Goal: Transaction & Acquisition: Purchase product/service

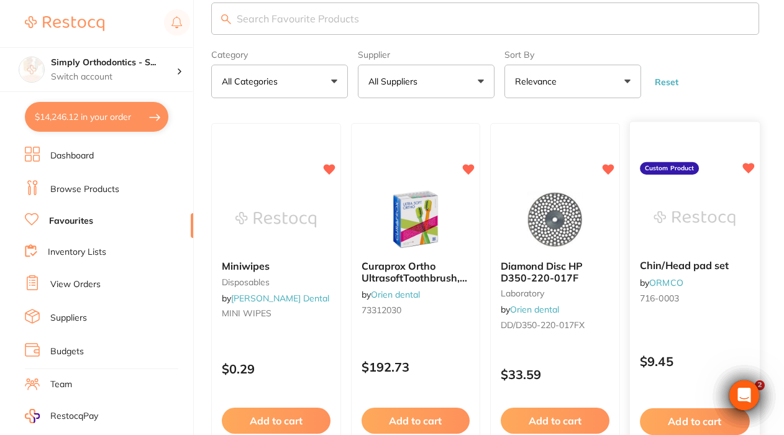
scroll to position [22, 0]
click at [429, 81] on button "All Suppliers" at bounding box center [426, 82] width 137 height 34
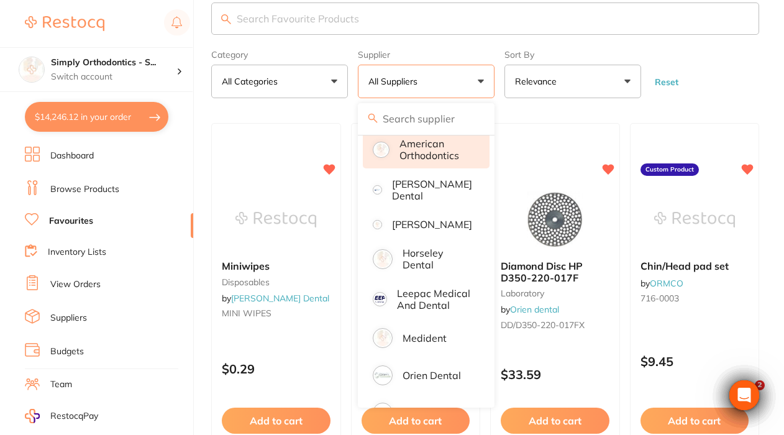
scroll to position [165, 0]
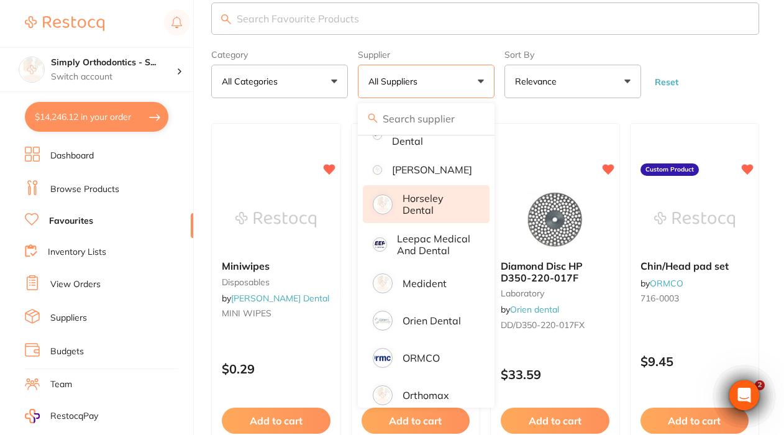
click at [433, 216] on p "Horseley Dental" at bounding box center [438, 204] width 70 height 23
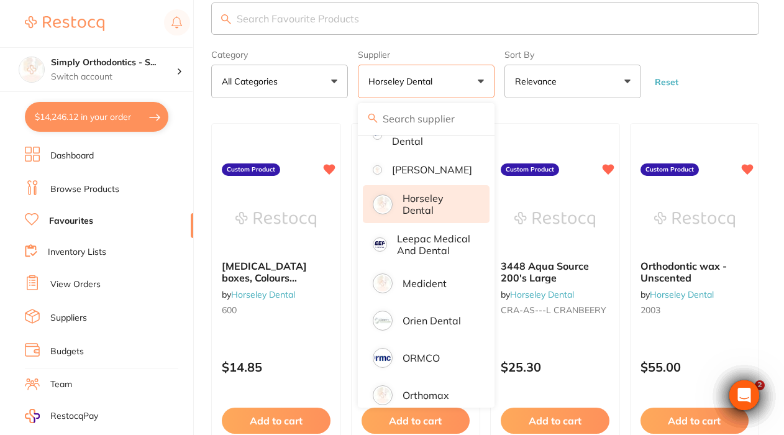
scroll to position [0, 0]
click at [727, 68] on form "Category All Categories All Categories No categories found Clear Category false…" at bounding box center [485, 71] width 548 height 53
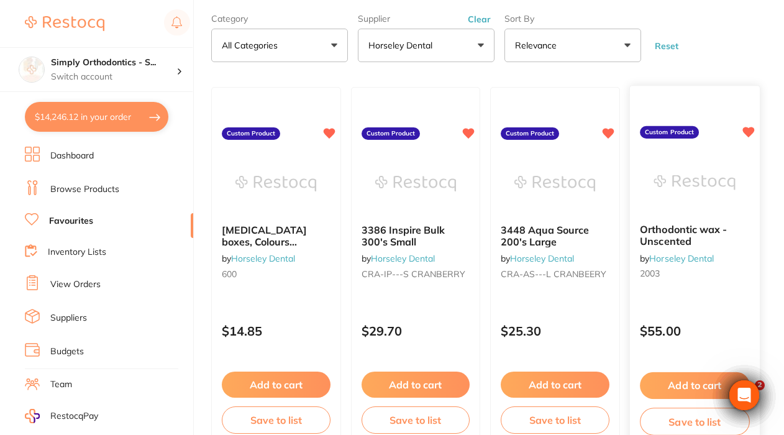
scroll to position [58, 0]
click at [431, 42] on p "Horseley Dental" at bounding box center [403, 45] width 69 height 12
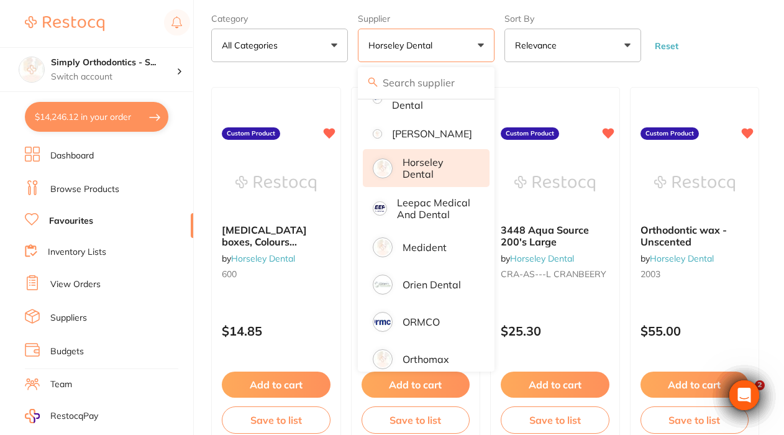
click at [422, 180] on p "Horseley Dental" at bounding box center [438, 168] width 70 height 23
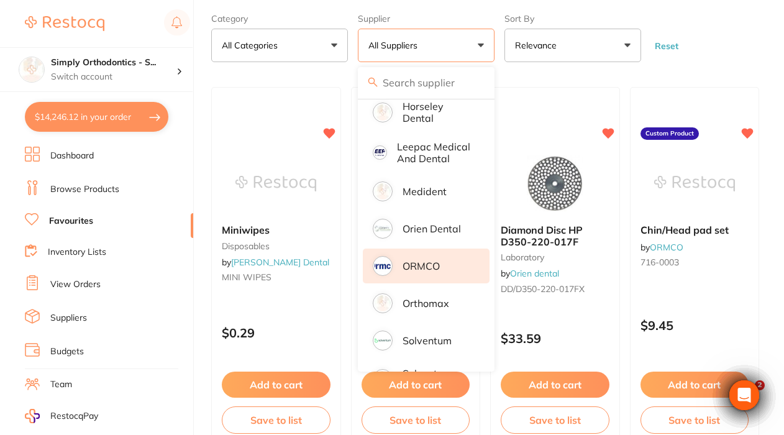
scroll to position [0, 0]
click at [418, 272] on p "ORMCO" at bounding box center [421, 265] width 37 height 11
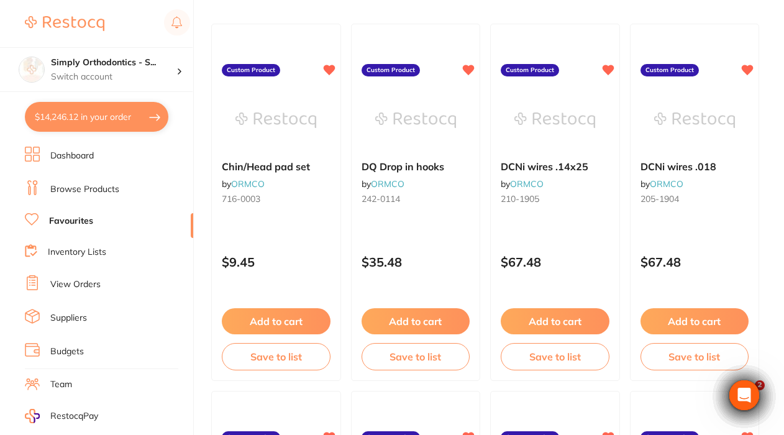
click at [199, 0] on div "$14,246.12 Simply Orthodontics - S... Switch account Simply Orthodontics - [GEO…" at bounding box center [392, 95] width 784 height 435
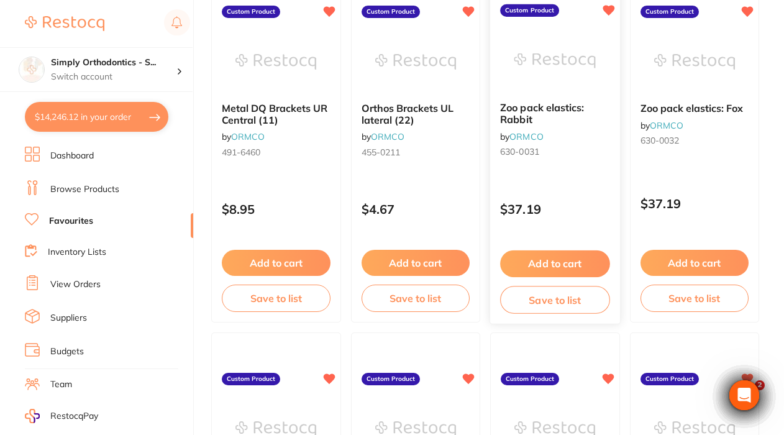
scroll to position [2383, 0]
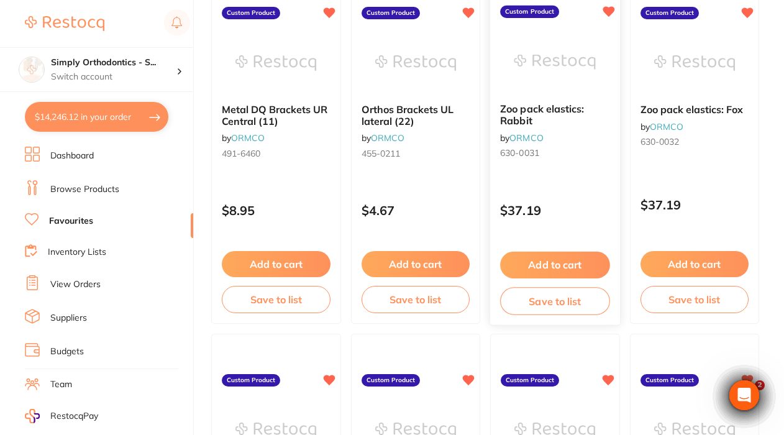
click at [540, 265] on button "Add to cart" at bounding box center [554, 265] width 109 height 27
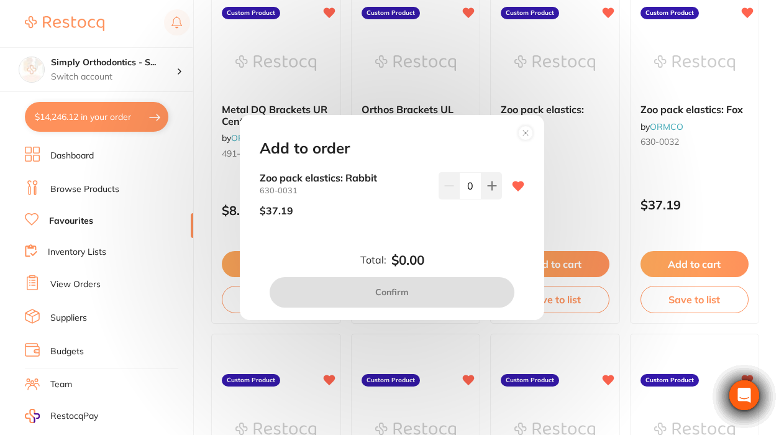
click at [471, 187] on input "0" at bounding box center [470, 185] width 22 height 27
type input "6"
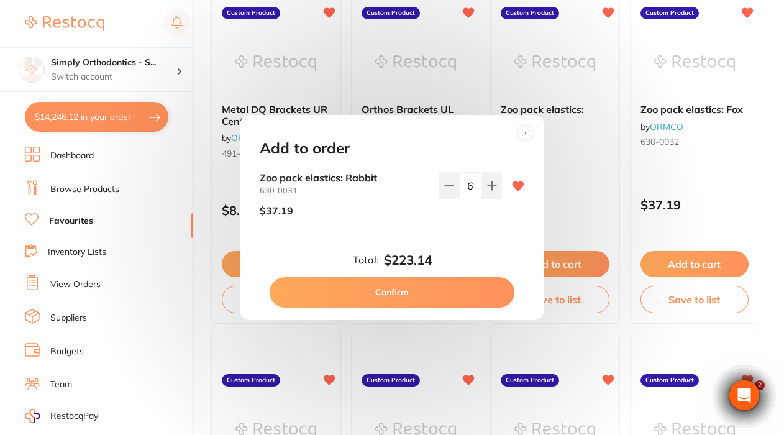
click at [452, 227] on div "Zoo pack elastics: Rabbit 630-0031 $37.19 6" at bounding box center [392, 209] width 295 height 74
click at [391, 292] on button "Confirm" at bounding box center [392, 292] width 245 height 30
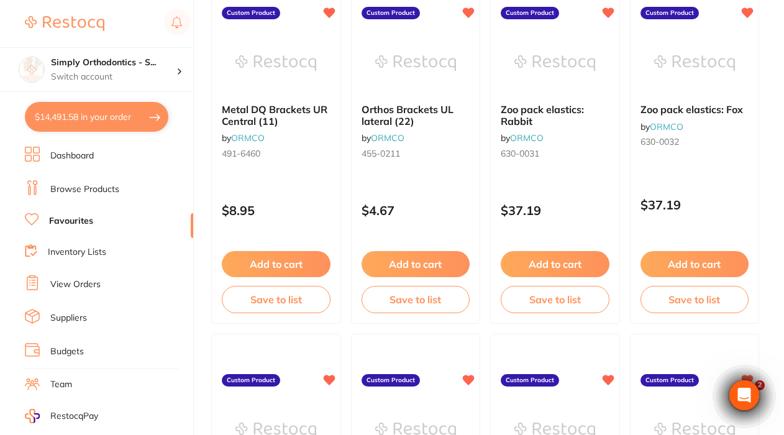
checkbox input "false"
click at [684, 267] on button "Add to cart" at bounding box center [694, 265] width 109 height 27
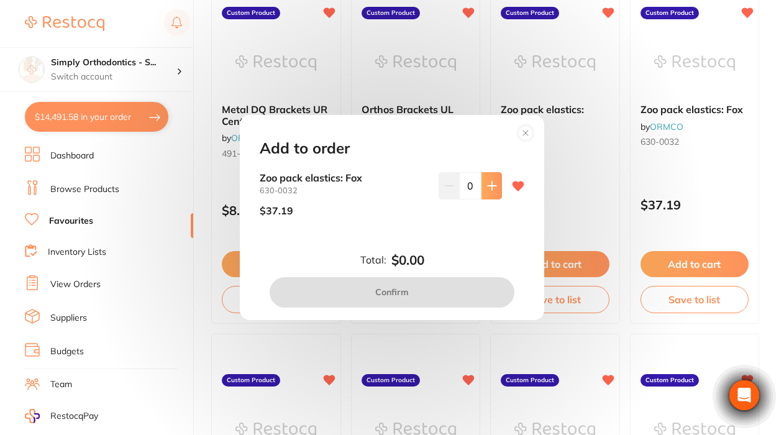
click at [487, 183] on icon at bounding box center [492, 186] width 10 height 10
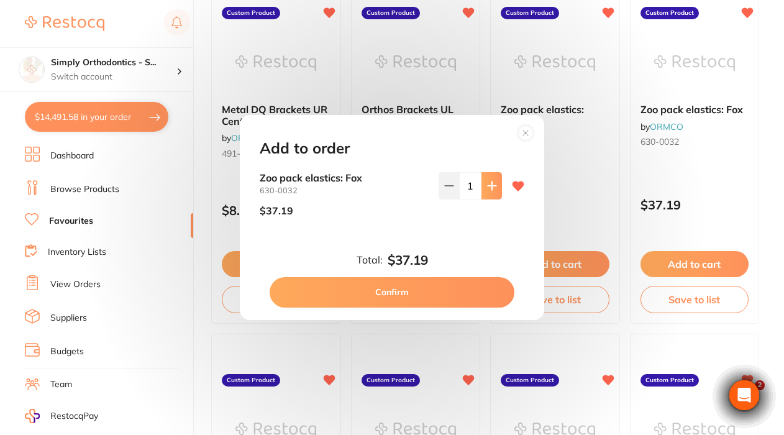
type input "1"
click at [393, 292] on button "Confirm" at bounding box center [392, 292] width 245 height 30
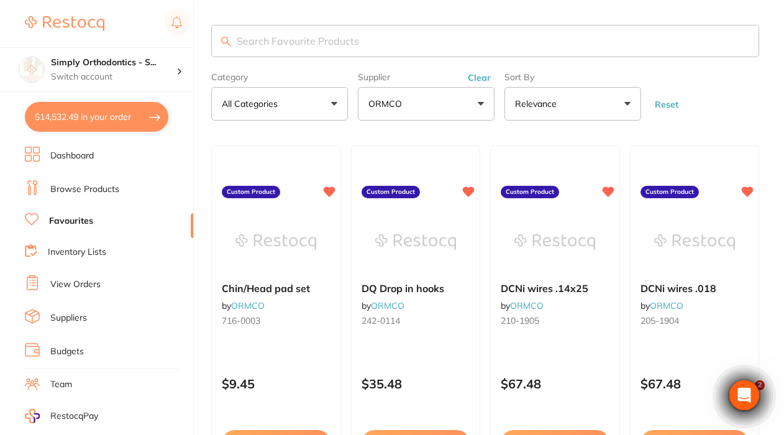
click at [347, 47] on input "search" at bounding box center [485, 41] width 548 height 32
type input "bonded ret"
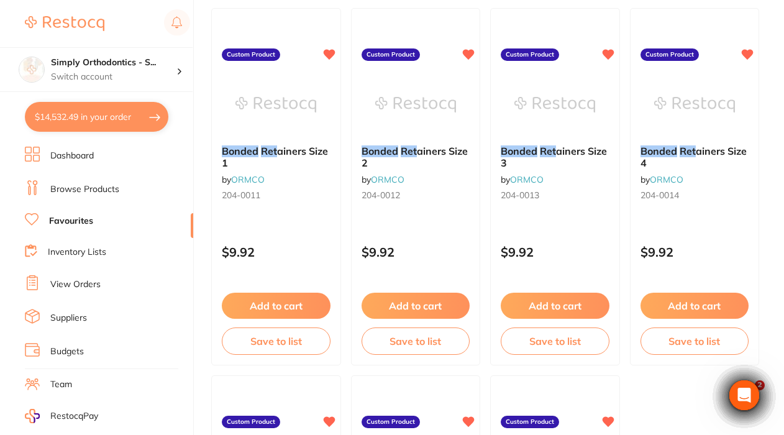
scroll to position [144, 0]
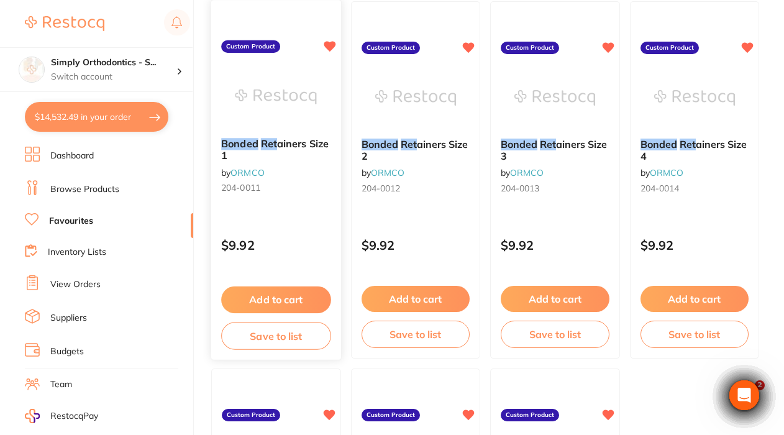
click at [262, 299] on button "Add to cart" at bounding box center [275, 300] width 109 height 27
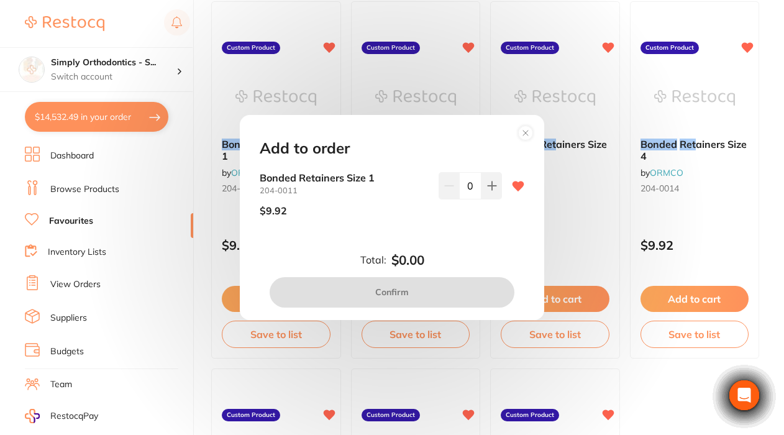
click at [470, 185] on input "0" at bounding box center [470, 185] width 22 height 27
type input "5"
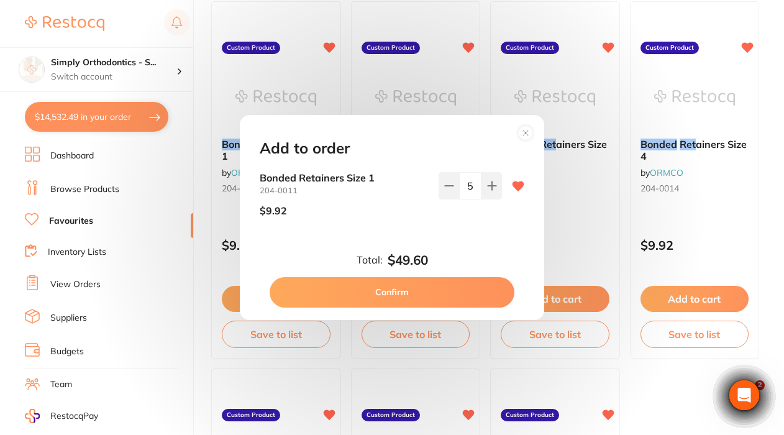
click at [472, 217] on div "5" at bounding box center [470, 199] width 63 height 54
click at [395, 288] on button "Confirm" at bounding box center [392, 292] width 245 height 30
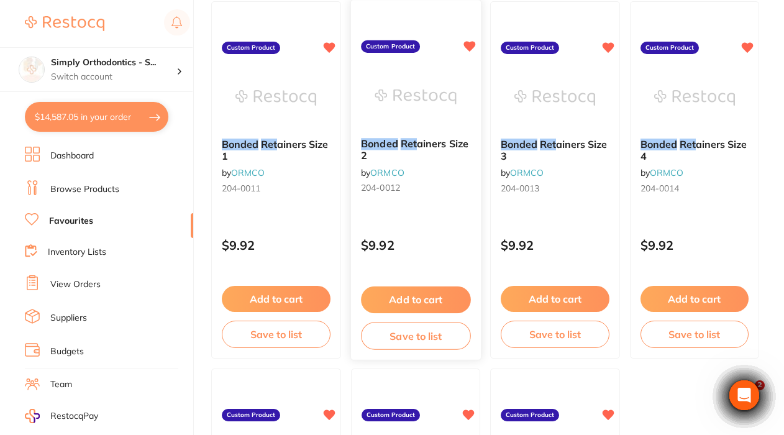
click at [417, 299] on button "Add to cart" at bounding box center [415, 300] width 109 height 27
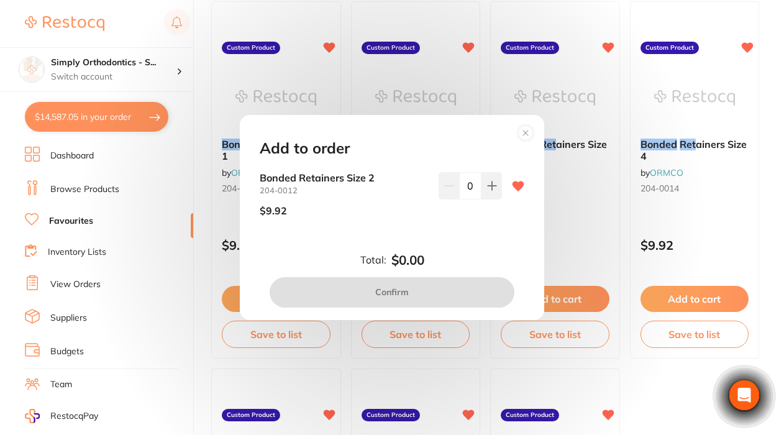
click at [465, 186] on input "0" at bounding box center [470, 185] width 22 height 27
click at [467, 185] on input "0" at bounding box center [470, 185] width 22 height 27
type input "10"
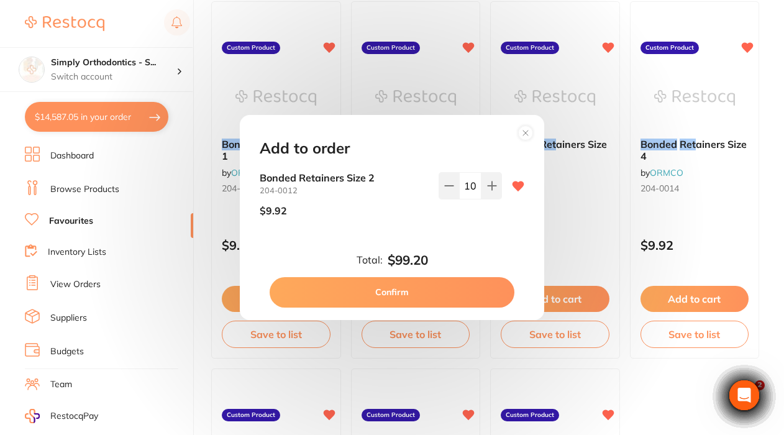
click at [418, 232] on div "Bonded Retainers Size 2 204-0012 $9.92 10" at bounding box center [392, 209] width 295 height 74
click at [401, 292] on button "Confirm" at bounding box center [392, 292] width 245 height 30
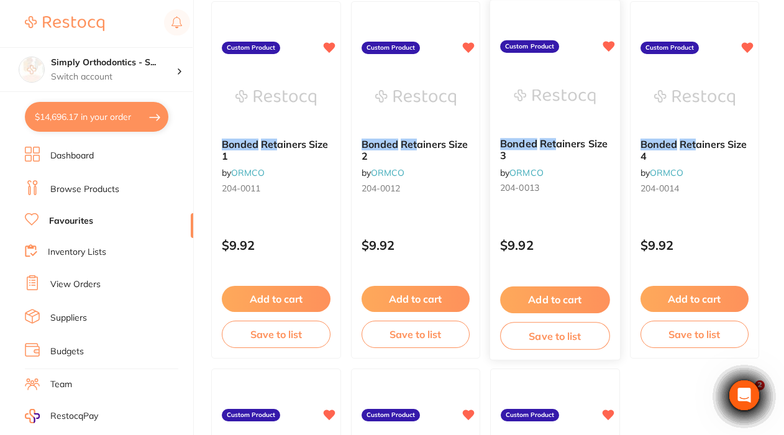
click at [559, 301] on button "Add to cart" at bounding box center [554, 300] width 109 height 27
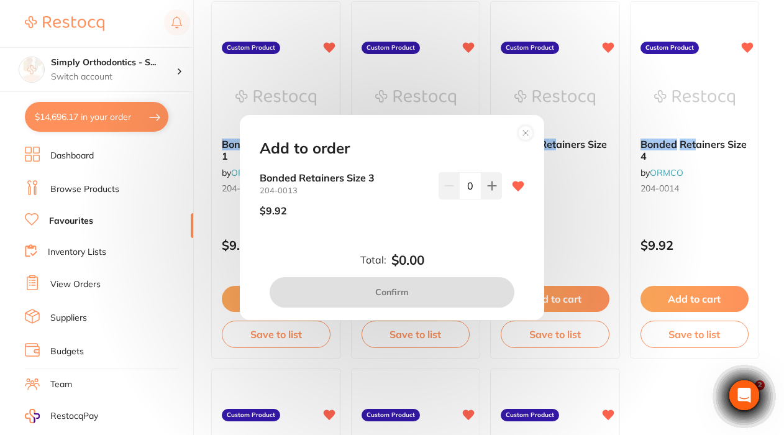
click at [469, 190] on input "0" at bounding box center [470, 185] width 22 height 27
click at [462, 188] on input "0" at bounding box center [470, 185] width 22 height 27
type input "10"
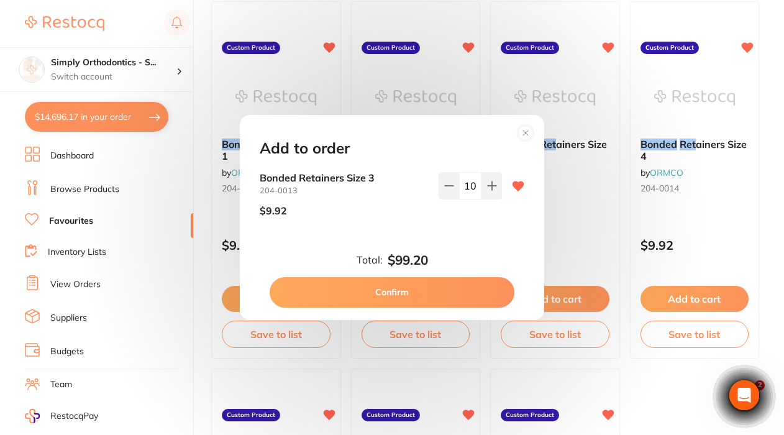
click at [507, 239] on div "Bonded Retainers Size 3 204-0013 $9.92 10" at bounding box center [392, 209] width 295 height 74
click at [356, 291] on button "Confirm" at bounding box center [392, 292] width 245 height 30
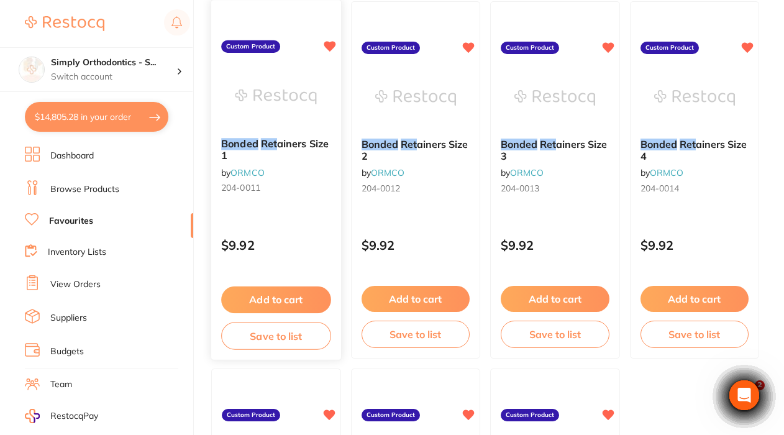
click at [306, 294] on button "Add to cart" at bounding box center [275, 300] width 109 height 27
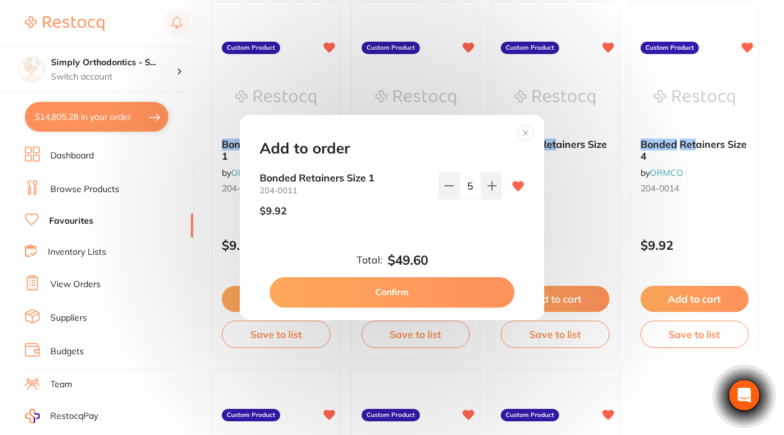
click at [469, 187] on input "5" at bounding box center [470, 185] width 22 height 27
type input "10"
click at [392, 218] on div "$9.92" at bounding box center [344, 210] width 169 height 31
click at [390, 295] on button "Confirm" at bounding box center [392, 292] width 245 height 30
type input "10"
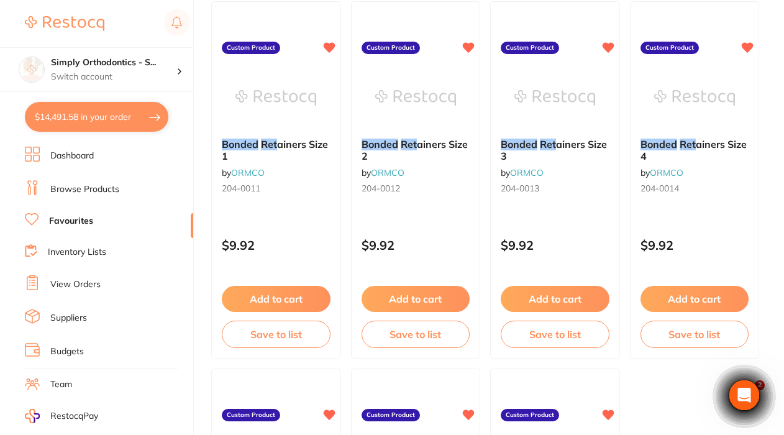
click at [64, 122] on button "$14,491.58 in your order" at bounding box center [97, 117] width 144 height 30
checkbox input "true"
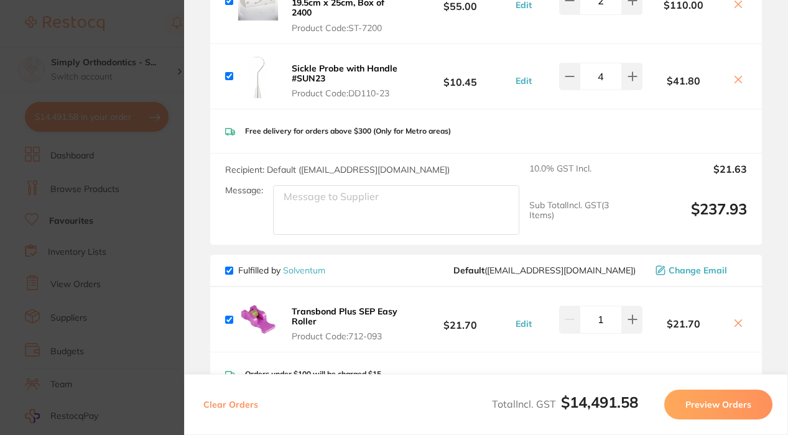
scroll to position [1270, 0]
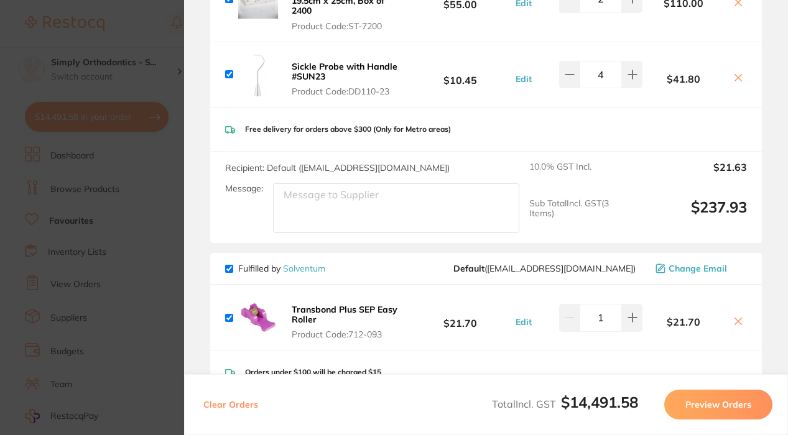
click at [329, 205] on textarea "Message:" at bounding box center [396, 208] width 246 height 50
type textarea "Deliver to [GEOGRAPHIC_DATA]"
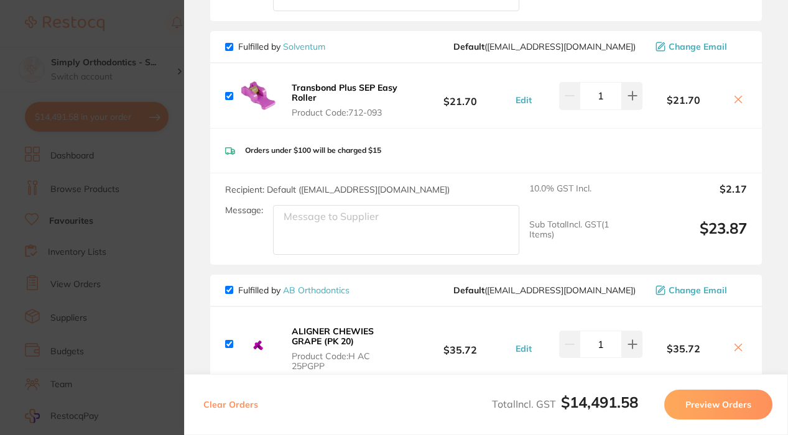
scroll to position [1496, 0]
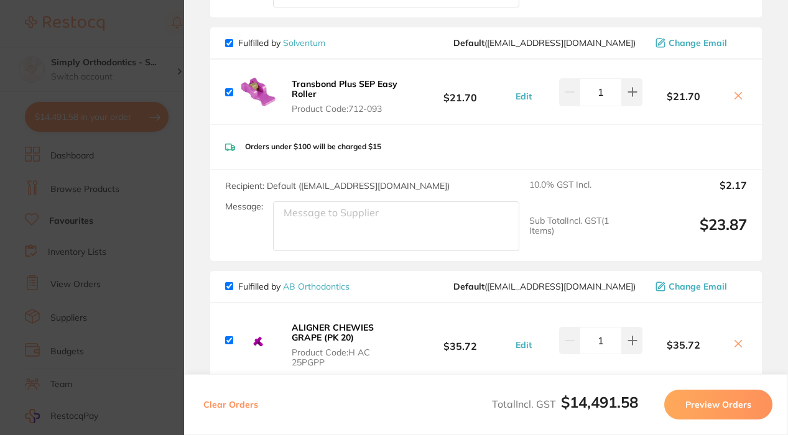
click at [310, 219] on textarea "Message:" at bounding box center [396, 226] width 246 height 50
type textarea "Deliver to [GEOGRAPHIC_DATA]"
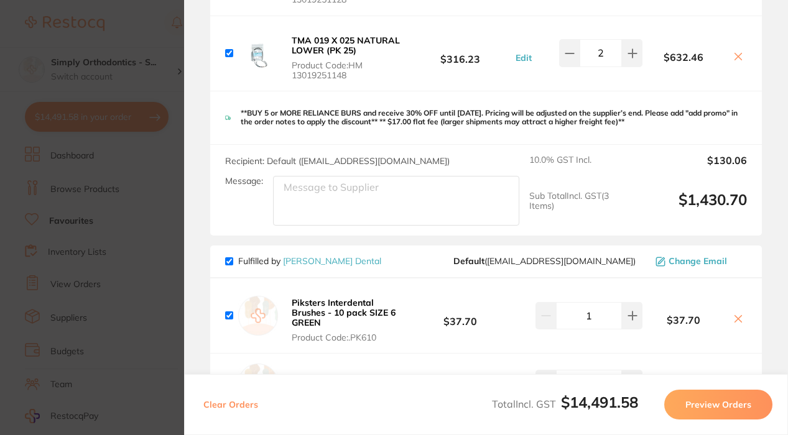
scroll to position [1970, 0]
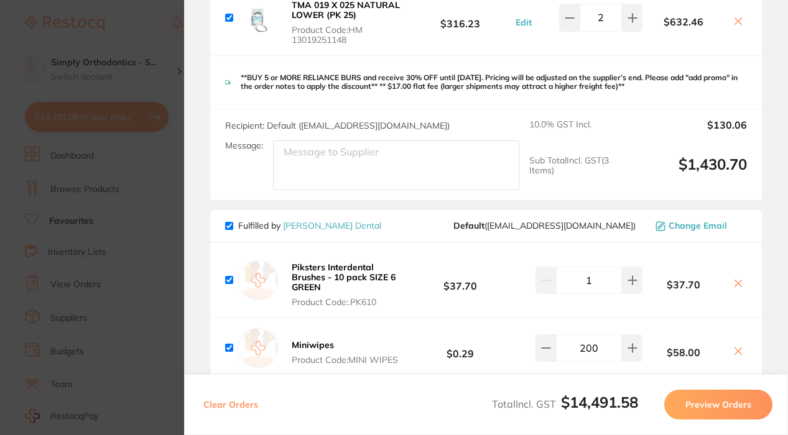
click at [334, 155] on textarea "Message:" at bounding box center [396, 165] width 246 height 50
type textarea "Deliver to [GEOGRAPHIC_DATA]"
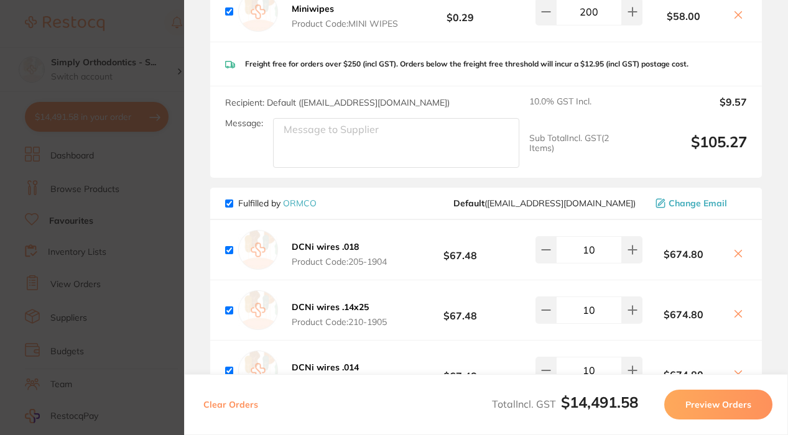
scroll to position [2315, 0]
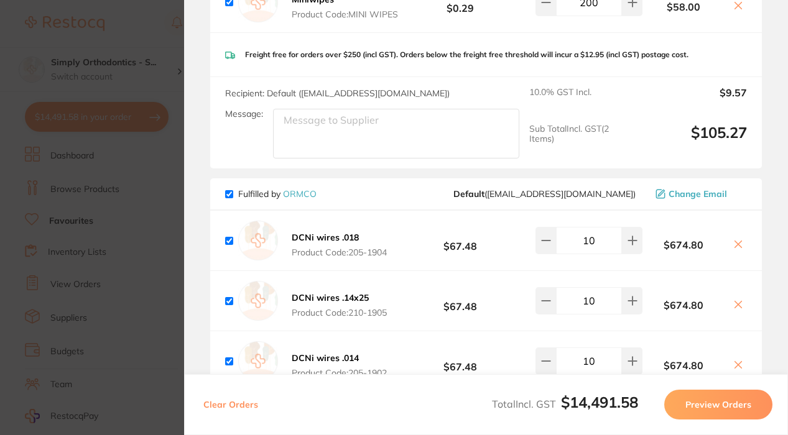
click at [333, 144] on textarea "Message:" at bounding box center [396, 134] width 246 height 50
type textarea "Deliver to [GEOGRAPHIC_DATA]"
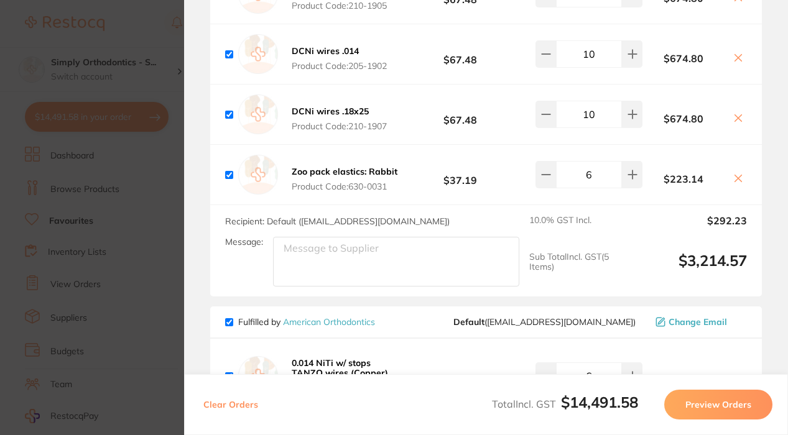
scroll to position [2621, 0]
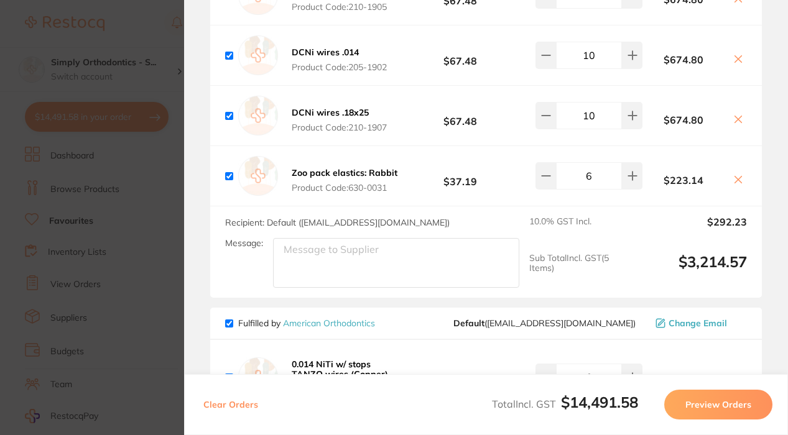
click at [342, 267] on textarea "Message:" at bounding box center [396, 263] width 246 height 50
type textarea "Deliver to [GEOGRAPHIC_DATA]"
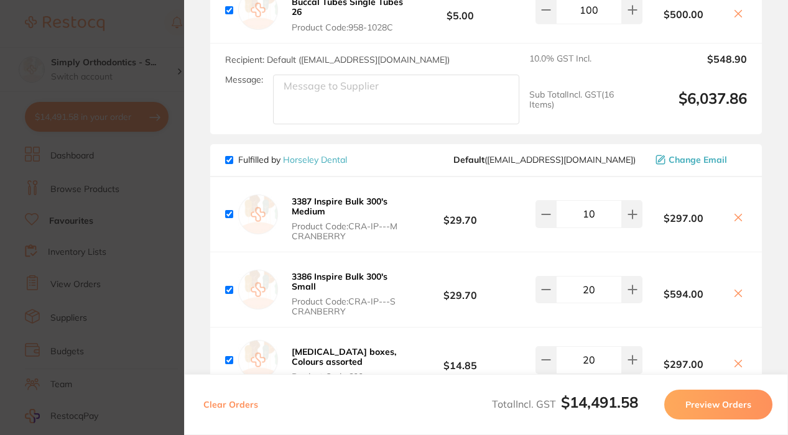
scroll to position [3955, 0]
click at [344, 115] on textarea "Message:" at bounding box center [396, 99] width 246 height 50
click at [318, 115] on textarea "Delivert to [GEOGRAPHIC_DATA]" at bounding box center [396, 99] width 246 height 50
type textarea "Deliver to [GEOGRAPHIC_DATA]"
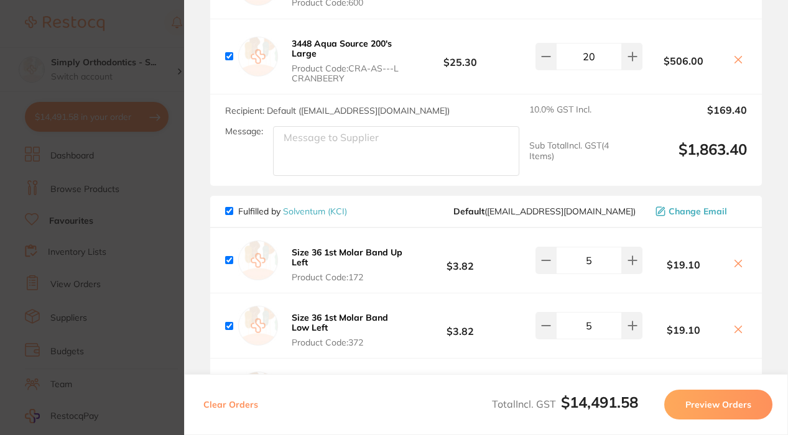
scroll to position [4331, 0]
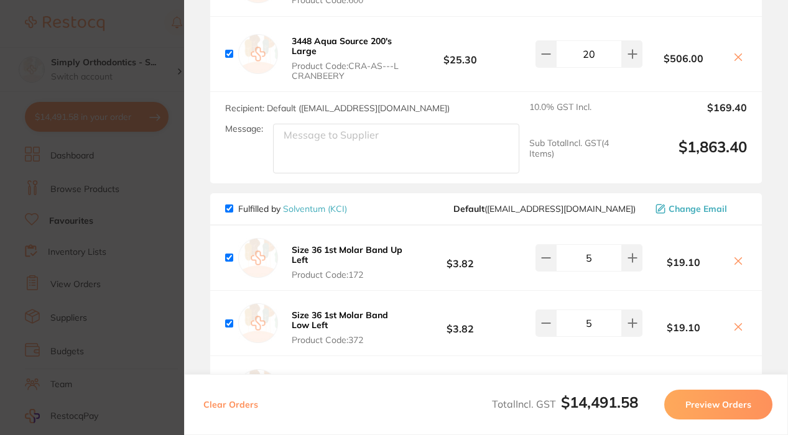
click at [359, 173] on textarea "Message:" at bounding box center [396, 149] width 246 height 50
type textarea "Deliver to [GEOGRAPHIC_DATA]"
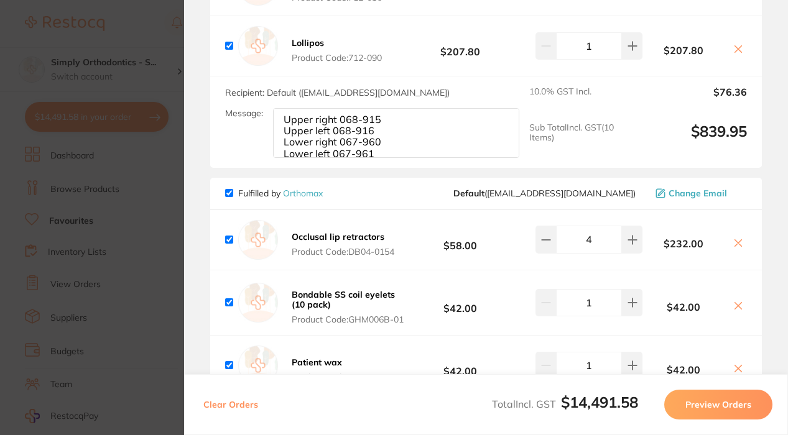
scroll to position [0, 0]
click at [403, 158] on textarea "Upper right 068-915 Upper left 068-916 Lower right 067-960 Lower left 067-961 *…" at bounding box center [396, 133] width 246 height 50
click at [284, 158] on textarea "Upper right 068-915 Upper left 068-916 Lower right 067-960 Lower left 067-961 *…" at bounding box center [396, 133] width 246 height 50
click at [310, 158] on textarea "D Upper right 068-915 Upper left 068-916 Lower right 067-960 Lower left 067-961…" at bounding box center [396, 133] width 246 height 50
click at [301, 158] on textarea "De Upper right 068-915 Upper left 068-916 Lower right 067-960 Lower left 067-96…" at bounding box center [396, 133] width 246 height 50
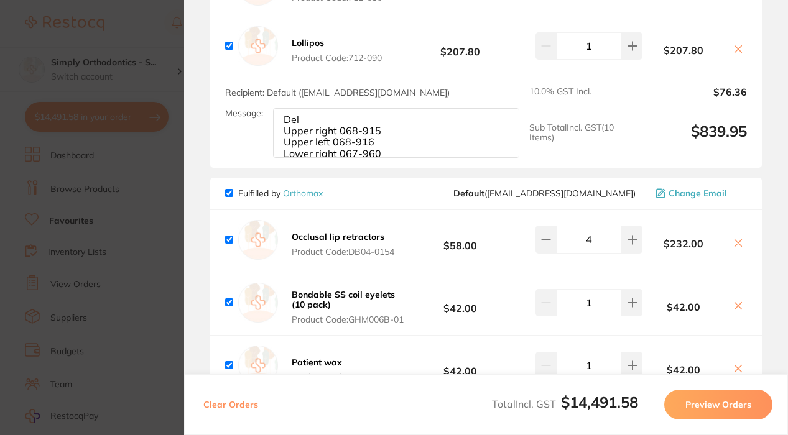
drag, startPoint x: 301, startPoint y: 170, endPoint x: 271, endPoint y: 170, distance: 30.5
click at [271, 158] on div "Message: Del Upper right 068-915 Upper left 068-916 Lower right 067-960 Lower l…" at bounding box center [377, 133] width 304 height 50
type textarea "Upper right 068-915 Upper left 068-916 Lower right 067-960 Lower left 067-961 *…"
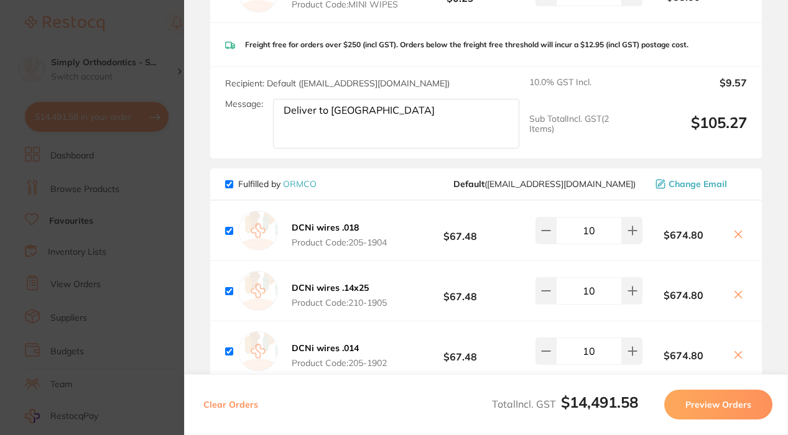
scroll to position [2319, 0]
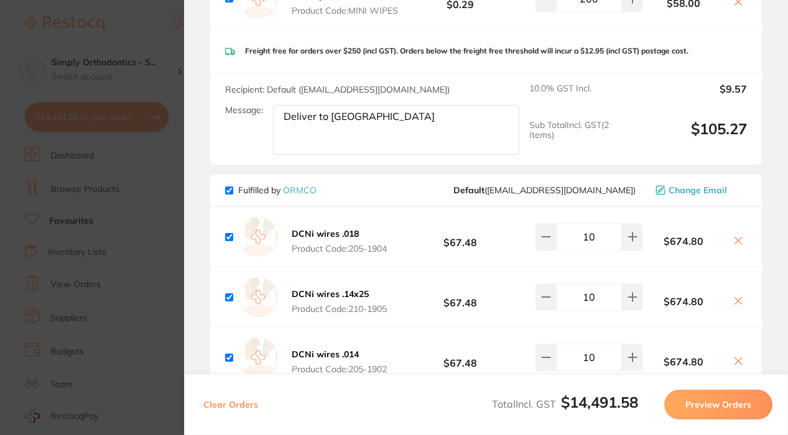
click at [92, 165] on section "Update RRP Set your pre negotiated price for this item. Item Agreed RRP (excl. …" at bounding box center [394, 217] width 788 height 435
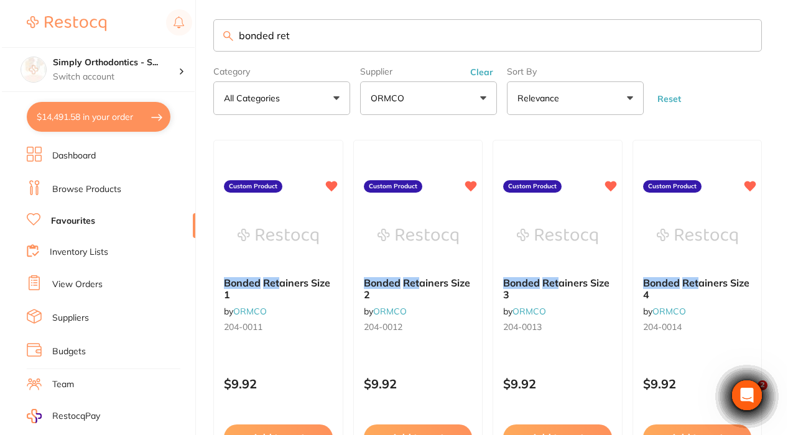
scroll to position [0, 0]
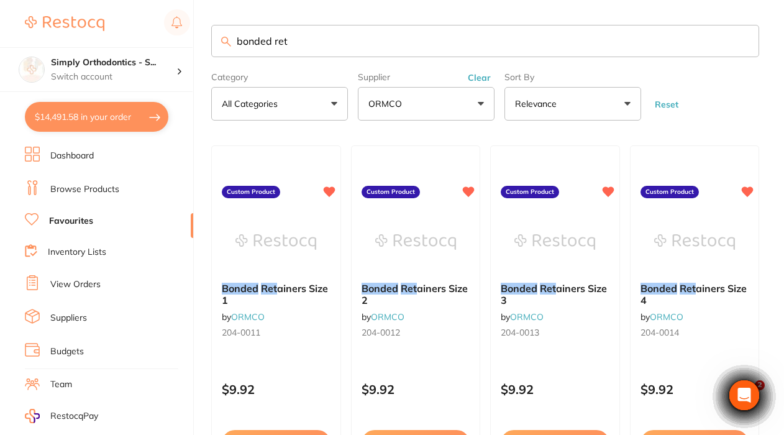
click at [71, 118] on button "$14,491.58 in your order" at bounding box center [97, 117] width 144 height 30
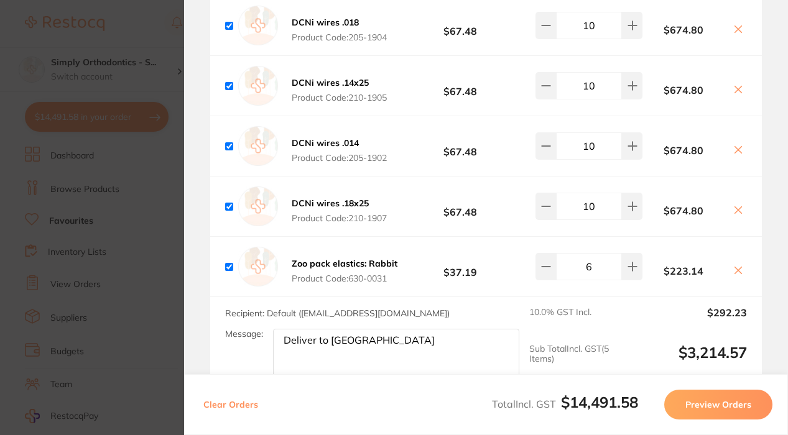
scroll to position [2517, 0]
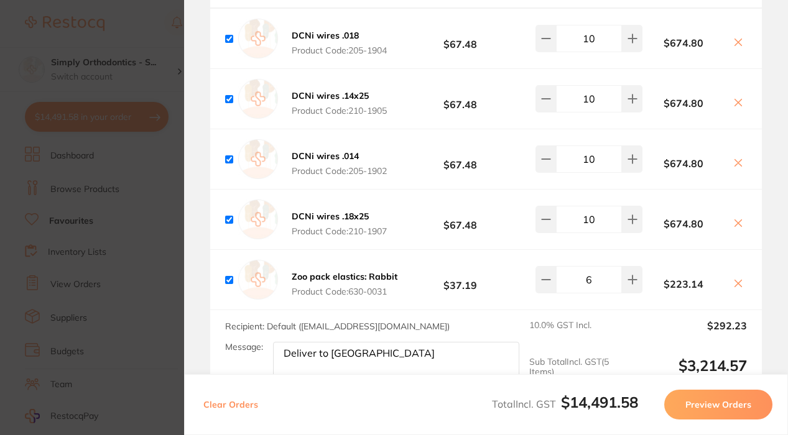
click at [98, 210] on section "Update RRP Set your pre negotiated price for this item. Item Agreed RRP (excl. …" at bounding box center [394, 217] width 788 height 435
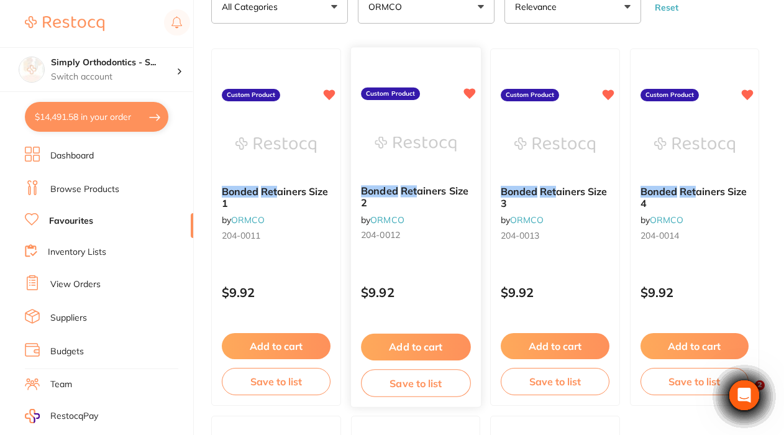
scroll to position [99, 0]
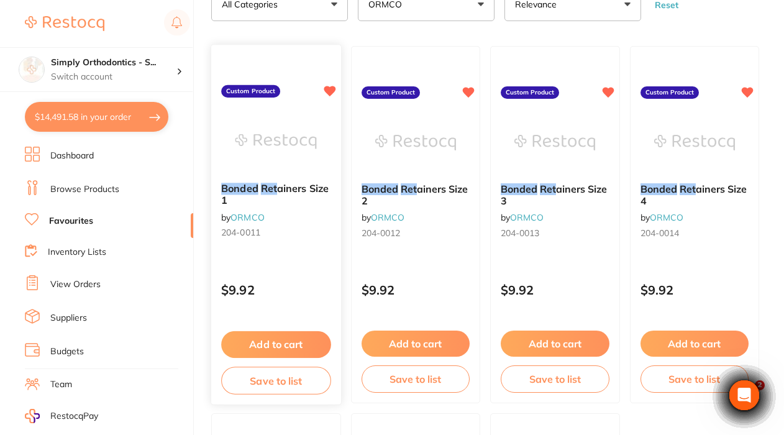
click at [267, 346] on button "Add to cart" at bounding box center [275, 344] width 109 height 27
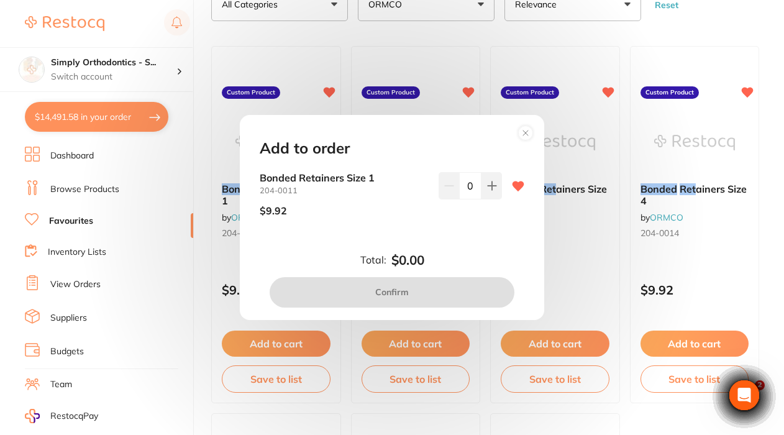
click at [492, 172] on div "Add to order Bonded Retainers Size 1 204-0011 $9.92 0 Total: $0.00 Confirm" at bounding box center [392, 217] width 305 height 204
click at [488, 184] on icon at bounding box center [492, 186] width 10 height 10
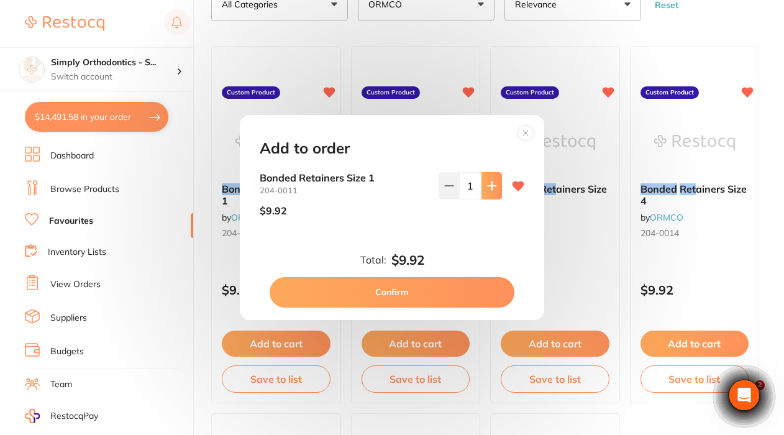
click at [488, 184] on icon at bounding box center [492, 186] width 10 height 10
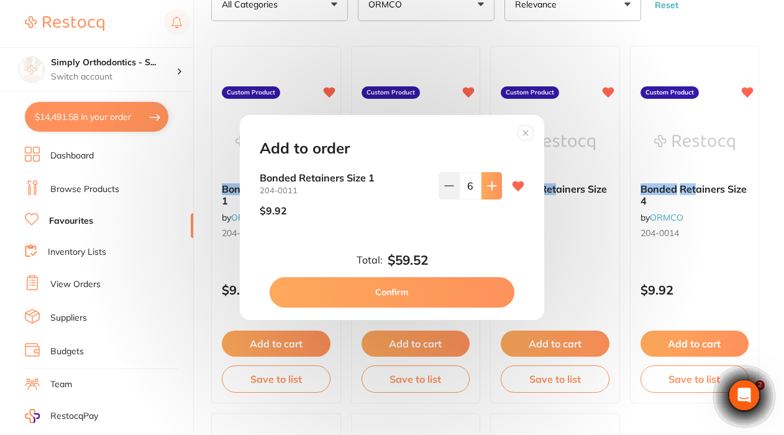
click at [488, 184] on icon at bounding box center [492, 186] width 10 height 10
type input "10"
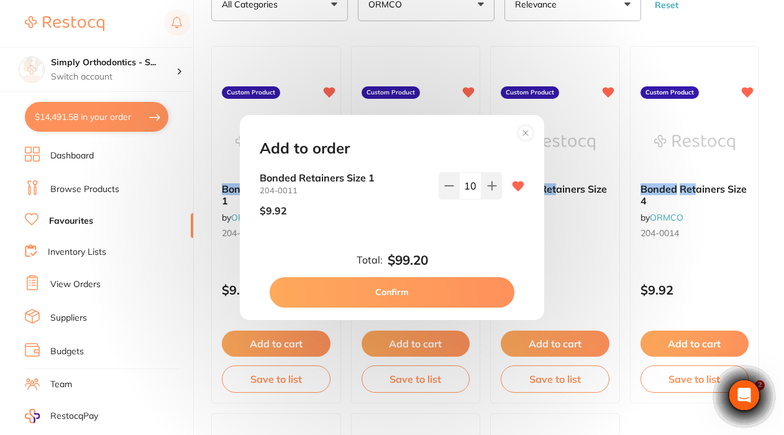
click at [370, 292] on button "Confirm" at bounding box center [392, 292] width 245 height 30
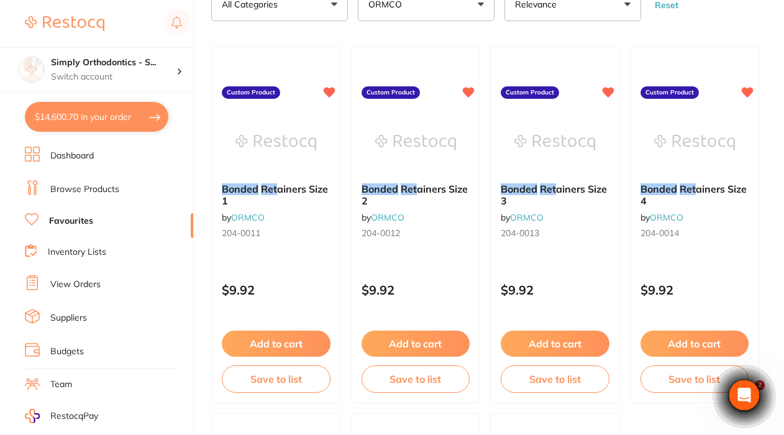
checkbox input "false"
click at [397, 347] on button "Add to cart" at bounding box center [415, 344] width 109 height 27
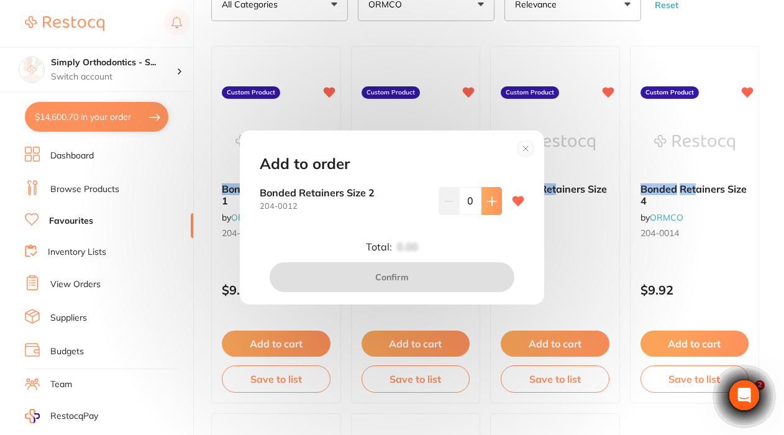
click at [489, 201] on icon at bounding box center [492, 201] width 8 height 8
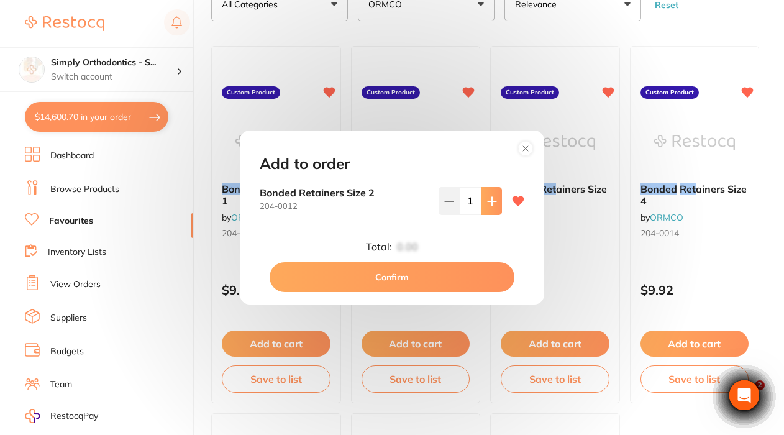
click at [489, 201] on div "1" at bounding box center [470, 200] width 63 height 27
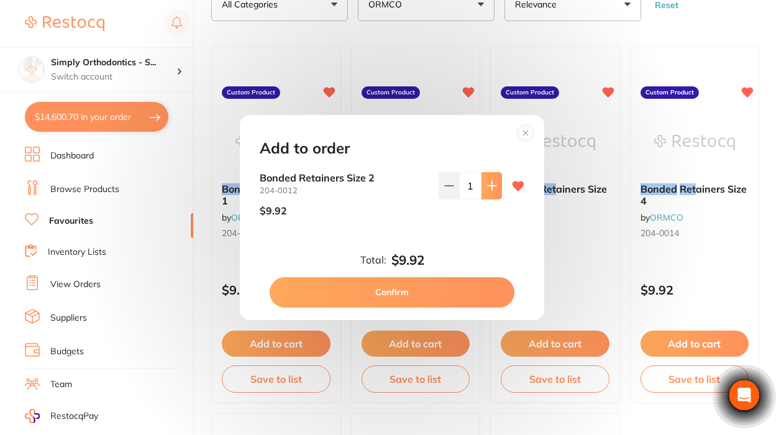
click at [489, 201] on div "1" at bounding box center [470, 199] width 63 height 54
click at [489, 181] on button at bounding box center [492, 185] width 21 height 27
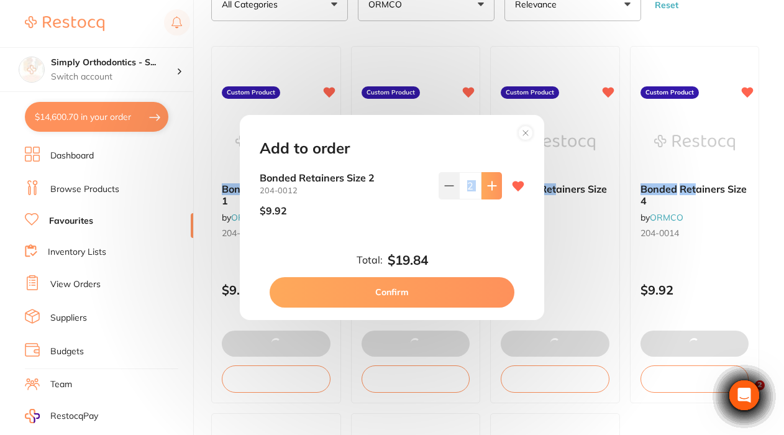
click at [489, 181] on button at bounding box center [492, 185] width 21 height 27
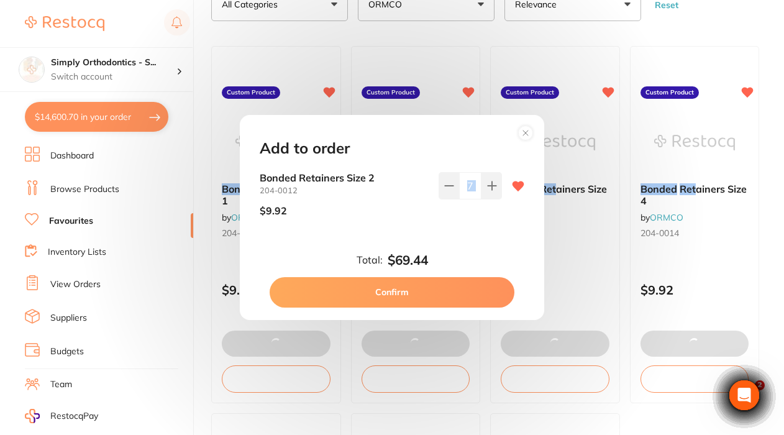
type input "10"
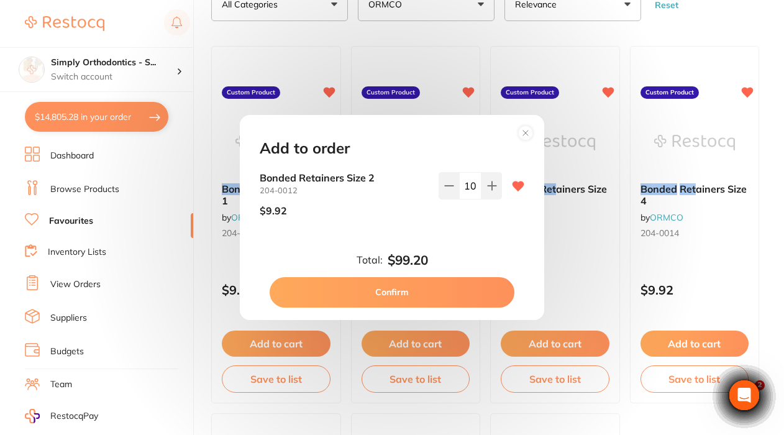
click at [369, 217] on div "$9.92" at bounding box center [344, 210] width 169 height 31
click at [474, 214] on div "10" at bounding box center [470, 199] width 63 height 54
click at [469, 190] on input "10" at bounding box center [470, 185] width 22 height 27
click at [410, 292] on button "Confirm" at bounding box center [392, 292] width 245 height 30
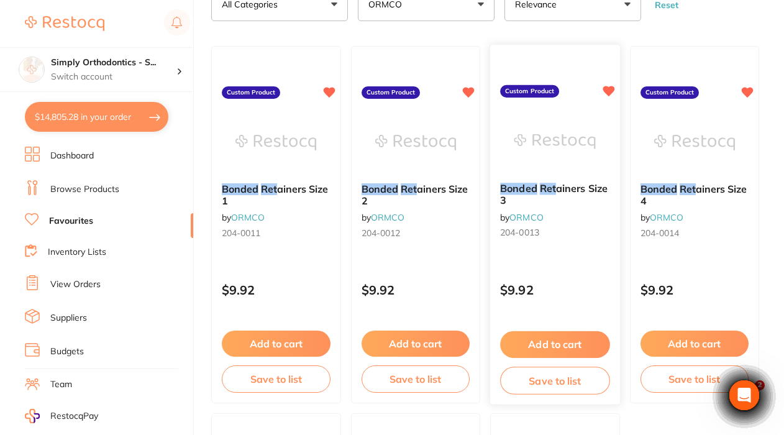
click at [527, 349] on button "Add to cart" at bounding box center [554, 344] width 109 height 27
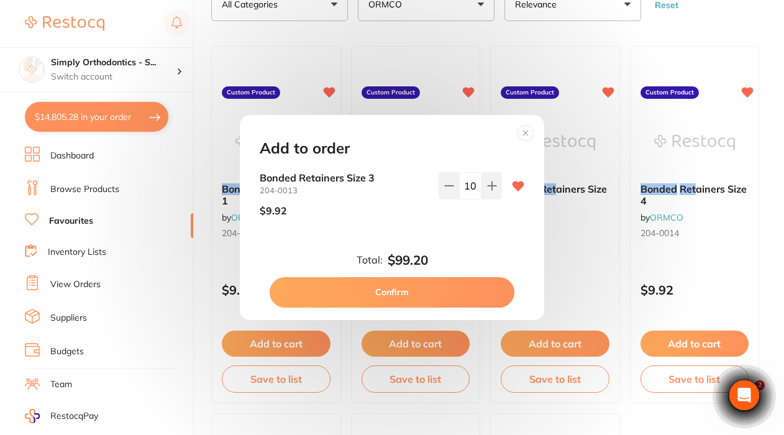
click at [396, 289] on button "Confirm" at bounding box center [392, 292] width 245 height 30
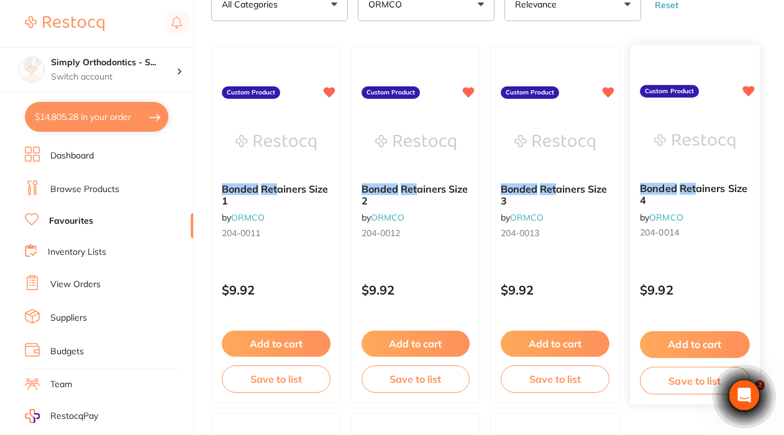
click at [677, 342] on button "Add to cart" at bounding box center [694, 344] width 109 height 27
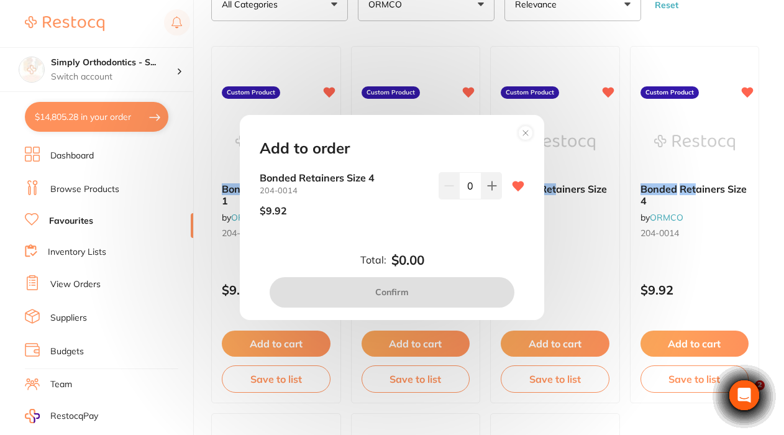
click at [471, 187] on input "0" at bounding box center [470, 185] width 22 height 27
type input "5"
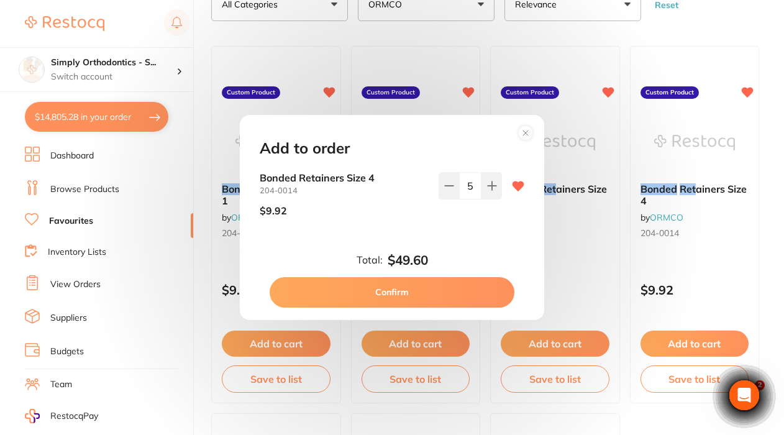
click at [398, 244] on div "Bonded Retainers Size 4 204-0014 $9.92 5" at bounding box center [392, 209] width 295 height 74
click at [384, 286] on button "Confirm" at bounding box center [392, 292] width 245 height 30
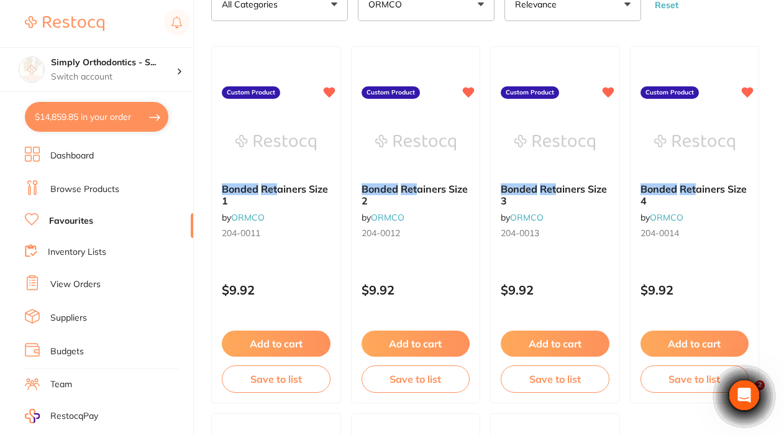
click at [71, 119] on button "$14,859.85 in your order" at bounding box center [97, 117] width 144 height 30
checkbox input "true"
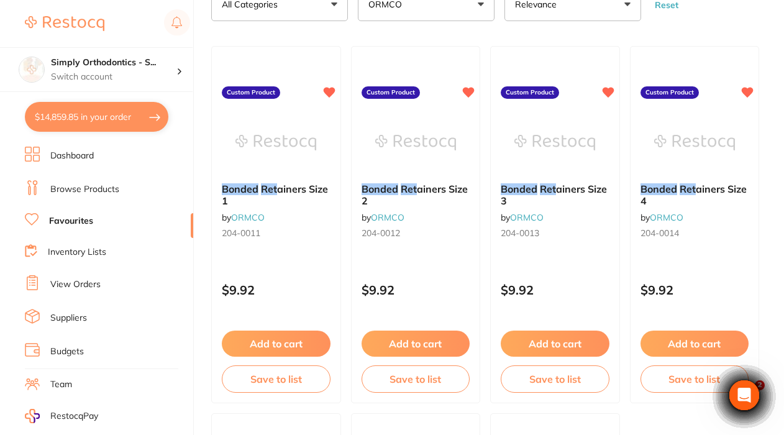
checkbox input "true"
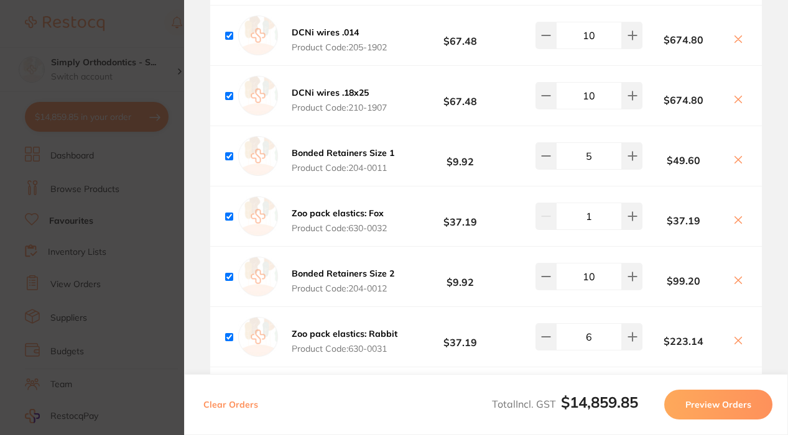
scroll to position [2624, 0]
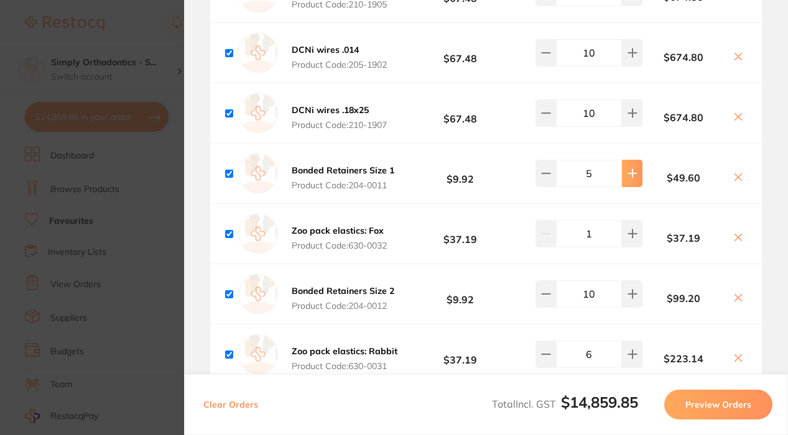
click at [633, 187] on button at bounding box center [632, 173] width 21 height 27
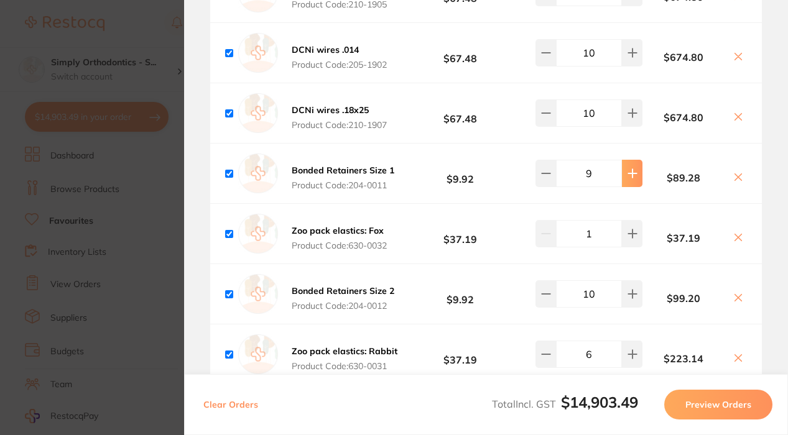
type input "10"
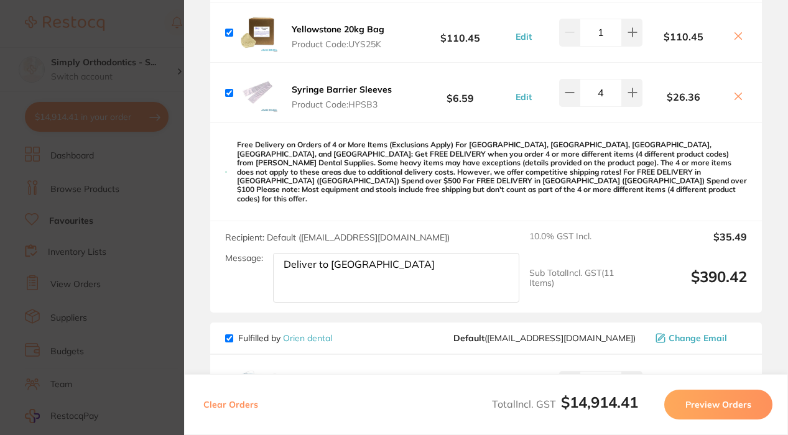
scroll to position [768, 0]
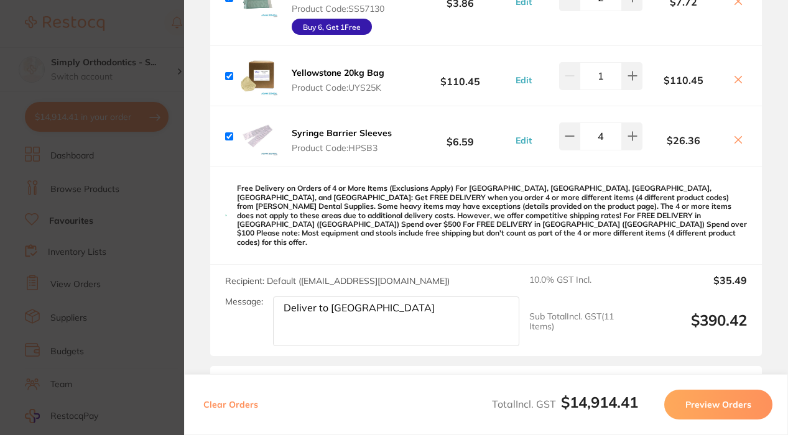
click at [164, 70] on section "Update RRP Set your pre negotiated price for this item. Item Agreed RRP (excl. …" at bounding box center [394, 217] width 788 height 435
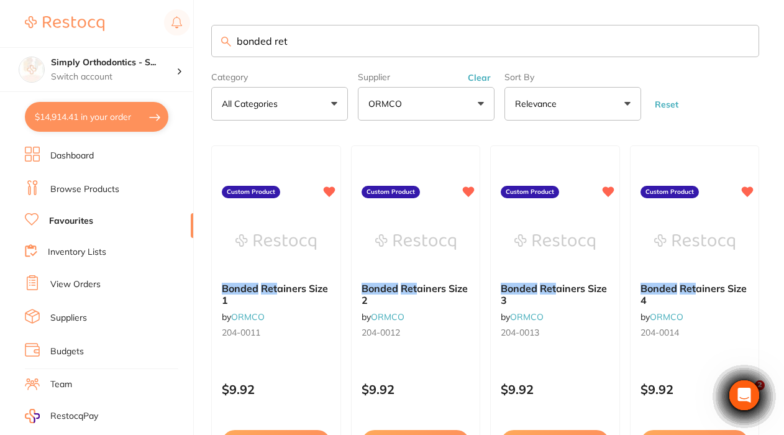
scroll to position [0, 0]
click at [479, 80] on button "Clear" at bounding box center [479, 77] width 30 height 11
click at [369, 40] on input "bonded ret" at bounding box center [485, 41] width 548 height 32
click at [420, 93] on button "All Suppliers" at bounding box center [426, 104] width 137 height 34
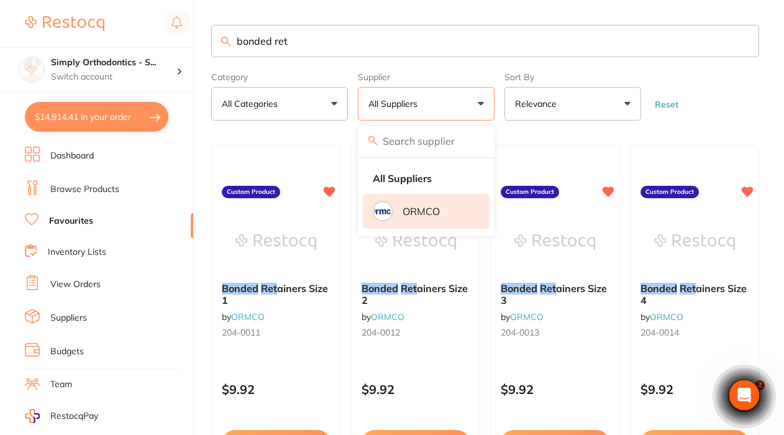
click at [411, 212] on p "ORMCO" at bounding box center [421, 211] width 37 height 11
click at [740, 42] on input "bonded ret" at bounding box center [485, 41] width 548 height 32
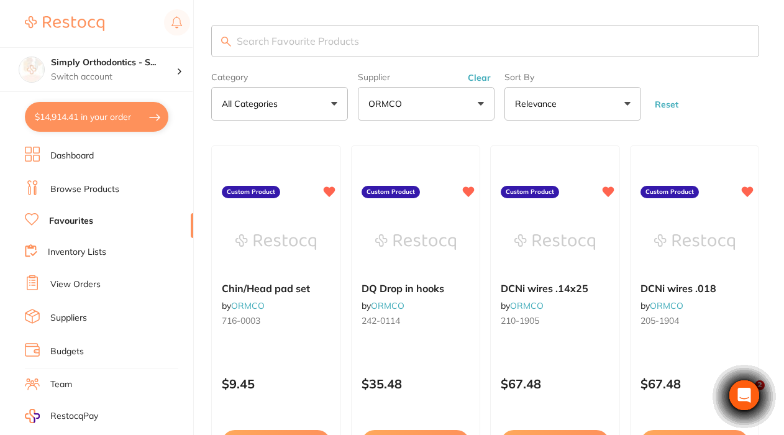
click at [418, 29] on input "search" at bounding box center [485, 41] width 548 height 32
type input "elastics"
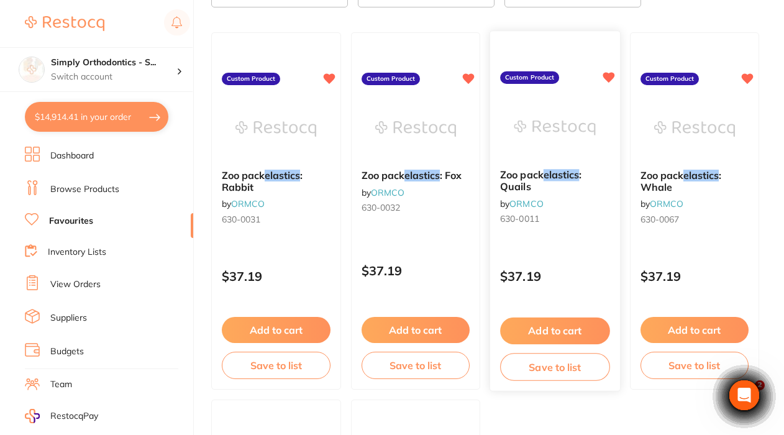
scroll to position [116, 0]
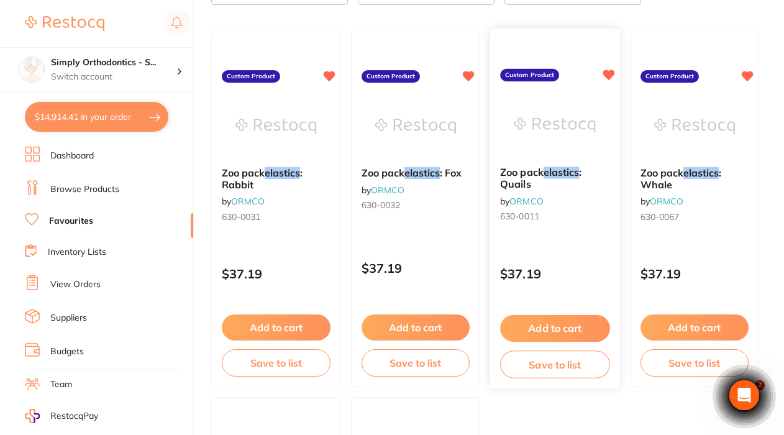
click at [553, 330] on button "Add to cart" at bounding box center [554, 328] width 109 height 27
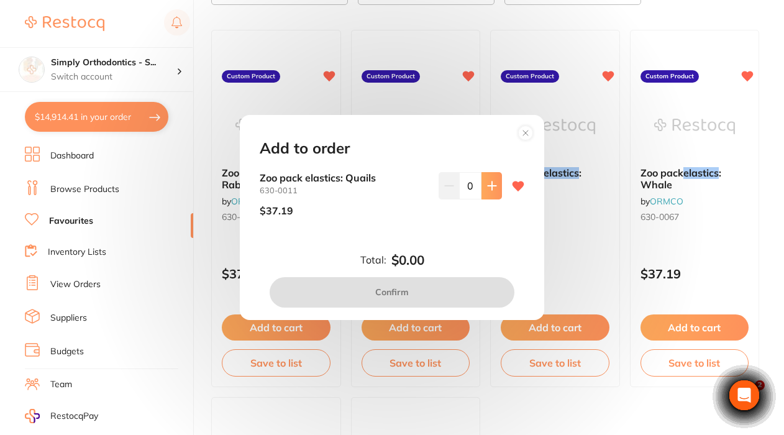
click at [490, 187] on icon at bounding box center [492, 186] width 8 height 8
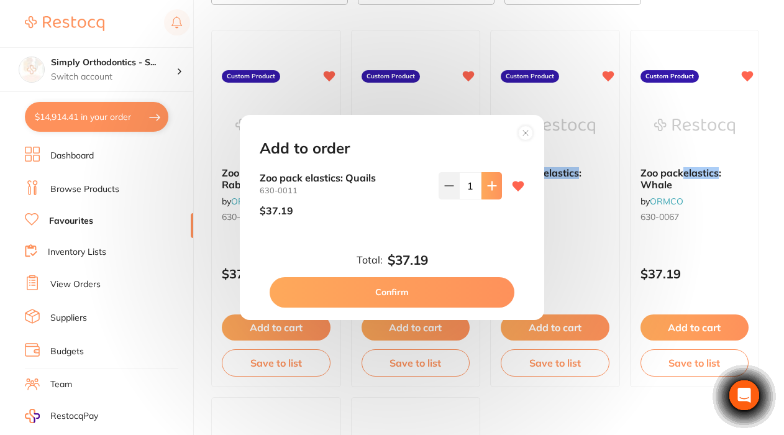
click at [490, 187] on icon at bounding box center [492, 186] width 8 height 8
type input "3"
click at [387, 294] on button "Confirm" at bounding box center [392, 292] width 245 height 30
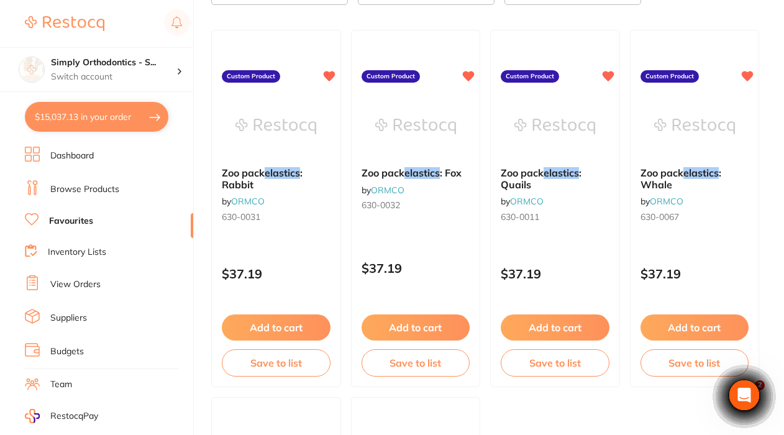
checkbox input "false"
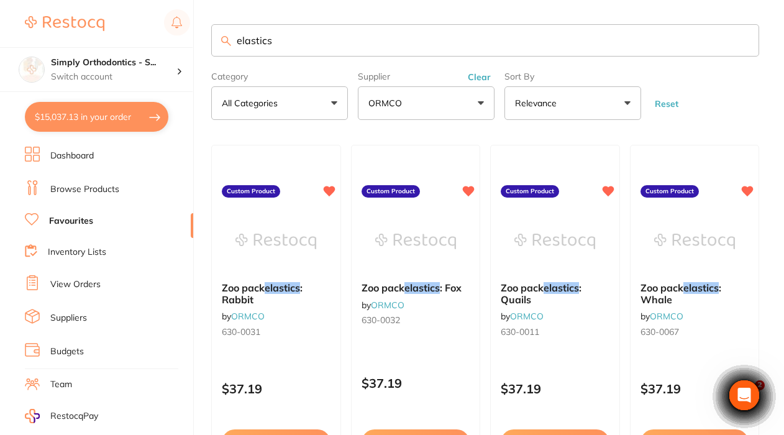
scroll to position [1, 0]
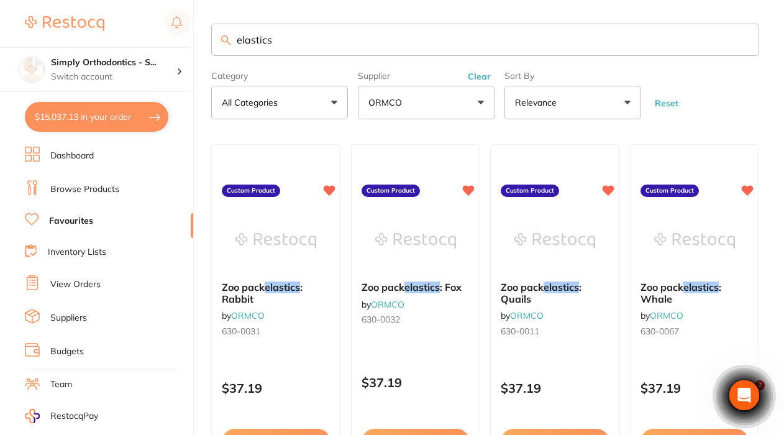
click at [487, 82] on button "Clear" at bounding box center [479, 76] width 30 height 11
click at [416, 99] on p "All Suppliers" at bounding box center [396, 102] width 54 height 12
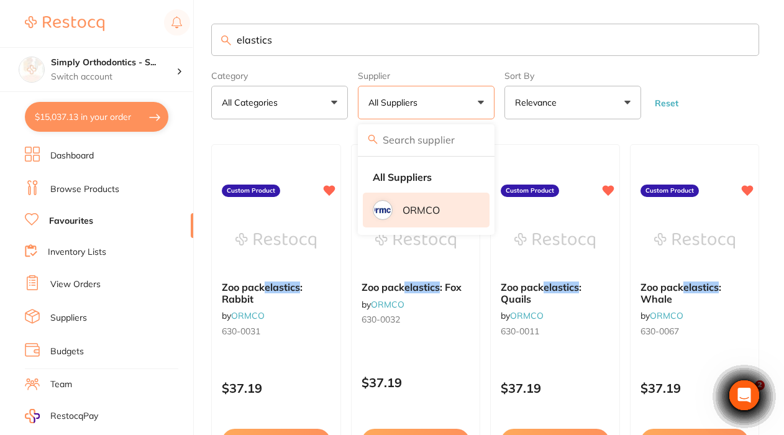
click at [430, 216] on p "ORMCO" at bounding box center [421, 209] width 37 height 11
click at [744, 44] on input "elastics" at bounding box center [485, 40] width 548 height 32
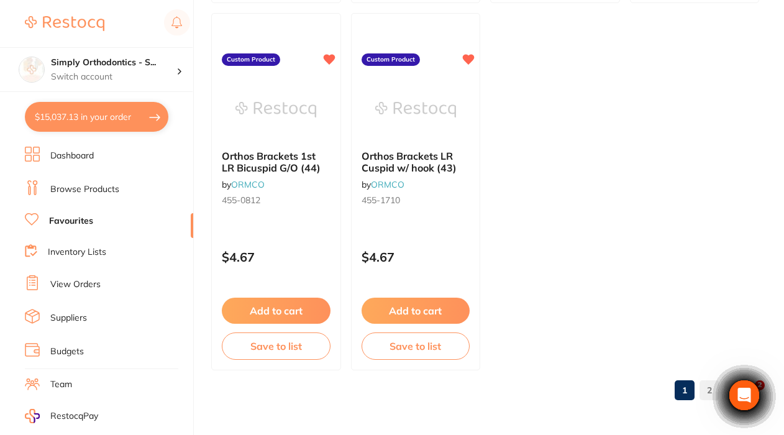
scroll to position [4910, 0]
click at [703, 387] on link "2" at bounding box center [710, 390] width 20 height 25
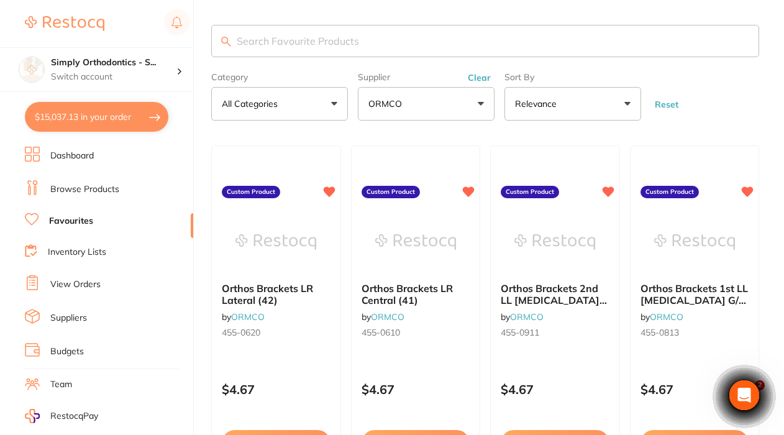
scroll to position [0, 0]
